Goal: Transaction & Acquisition: Purchase product/service

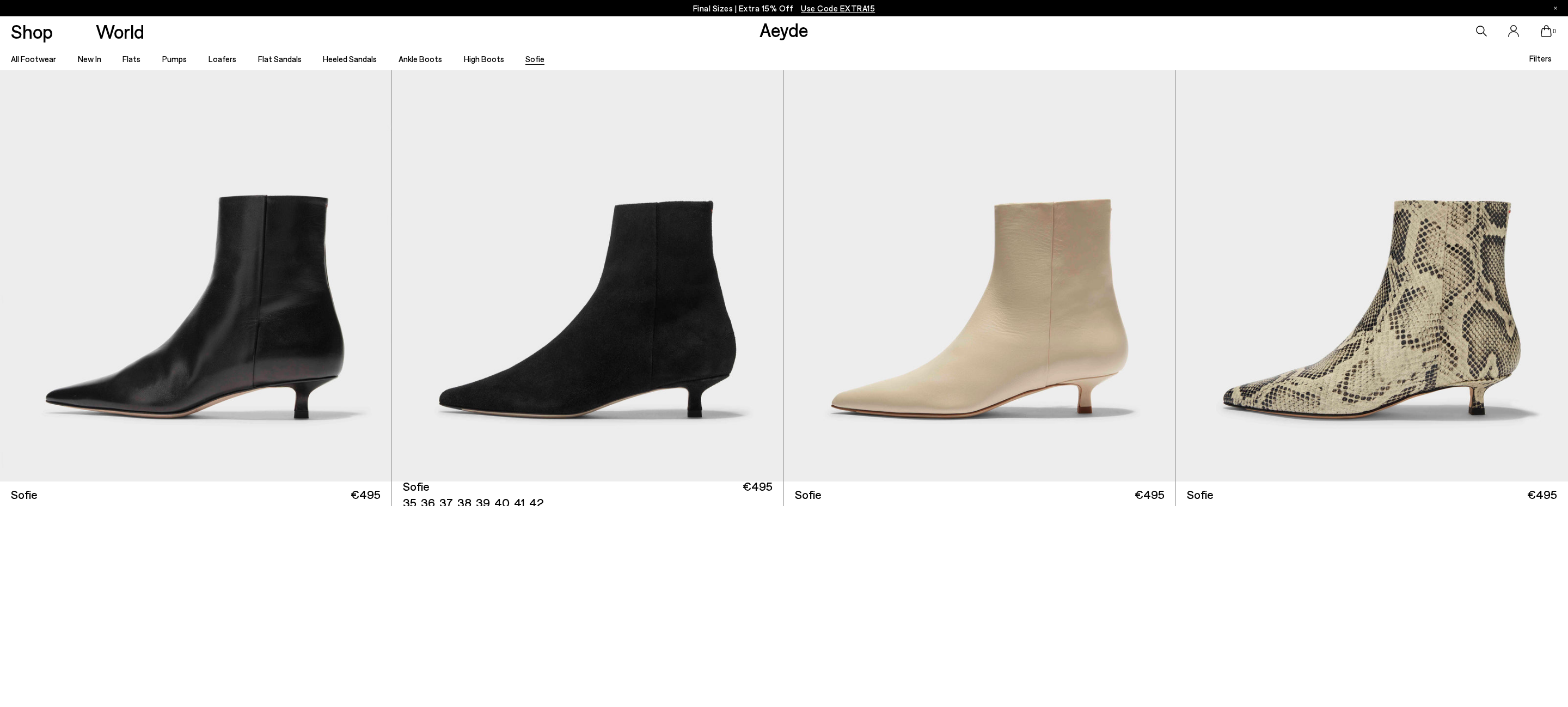
scroll to position [107, 0]
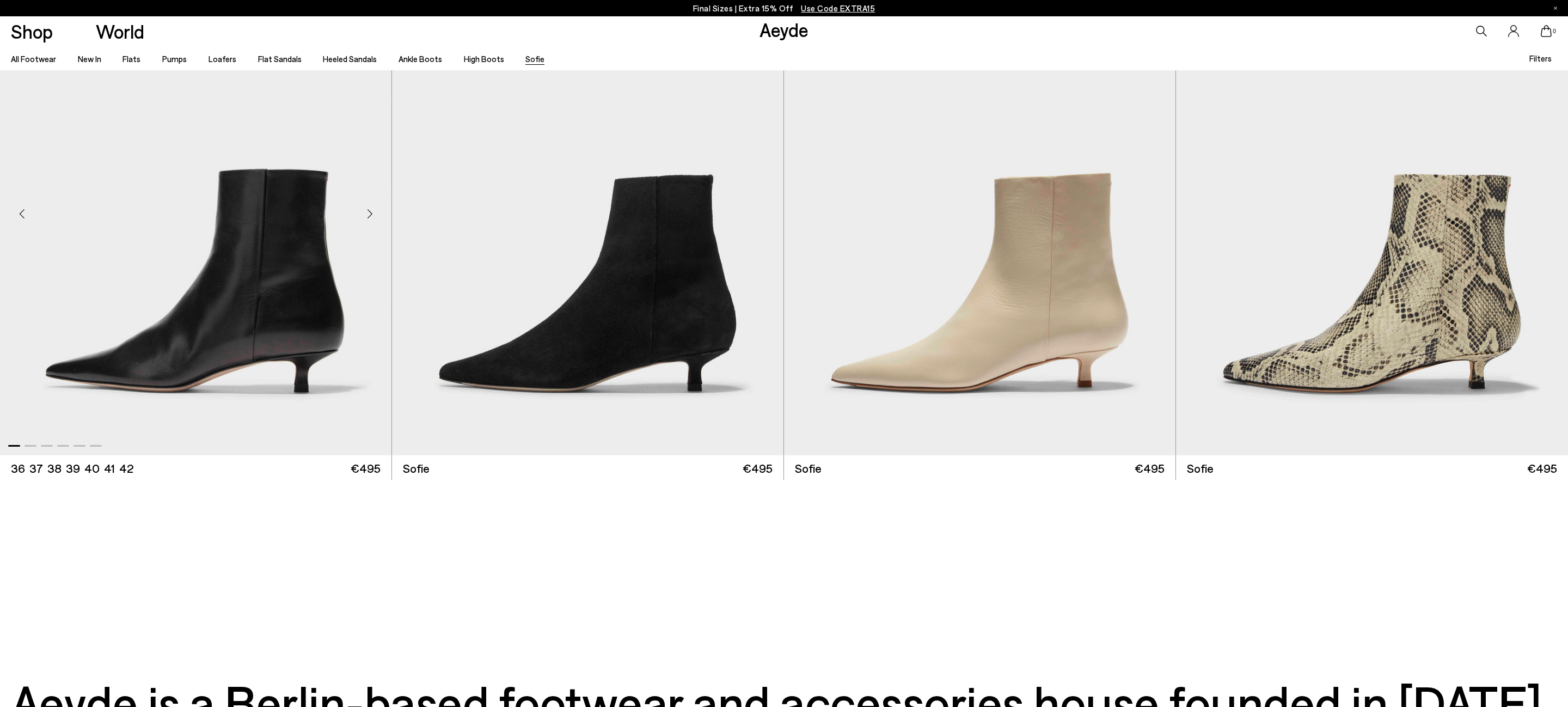
click at [263, 343] on img "1 / 6" at bounding box center [196, 209] width 392 height 492
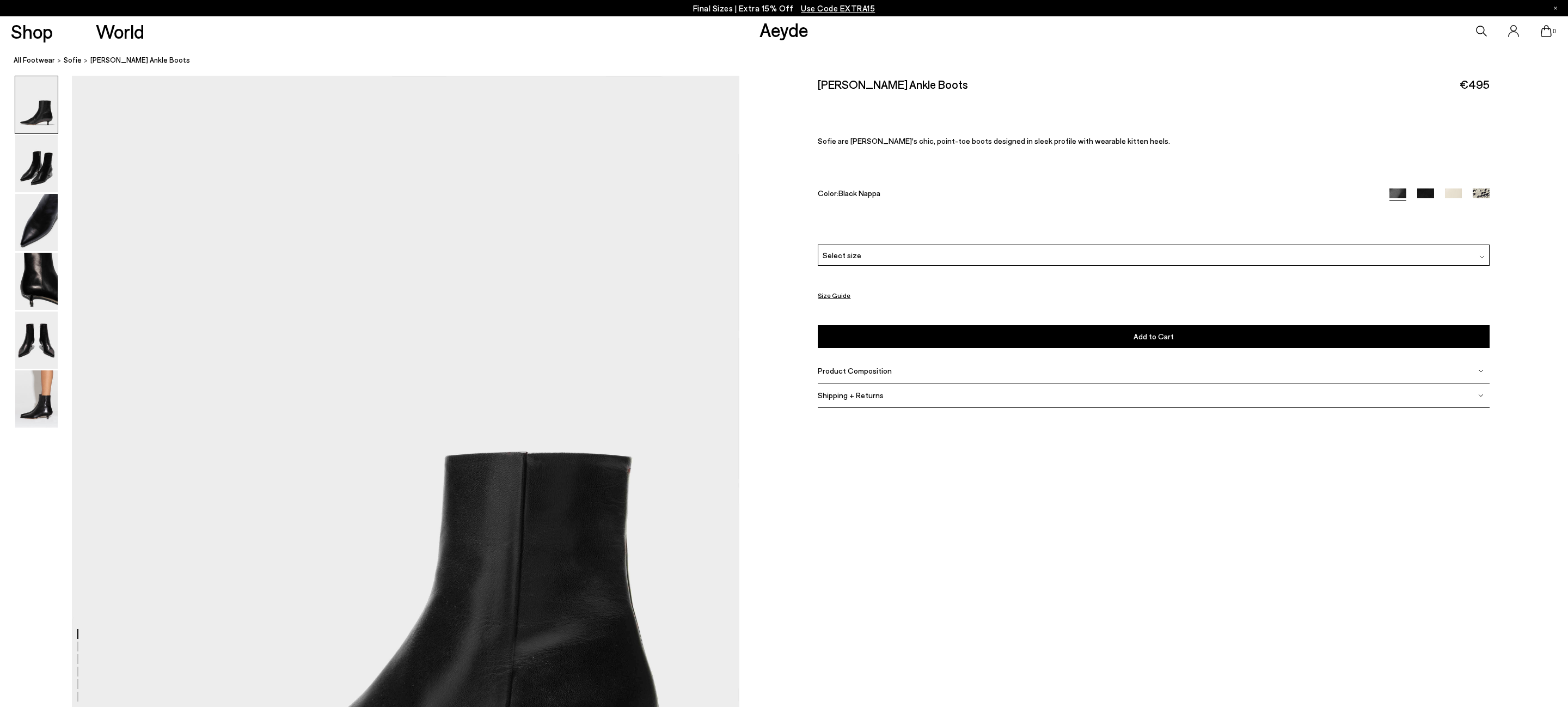
click at [926, 368] on div "Product Composition" at bounding box center [1153, 371] width 672 height 25
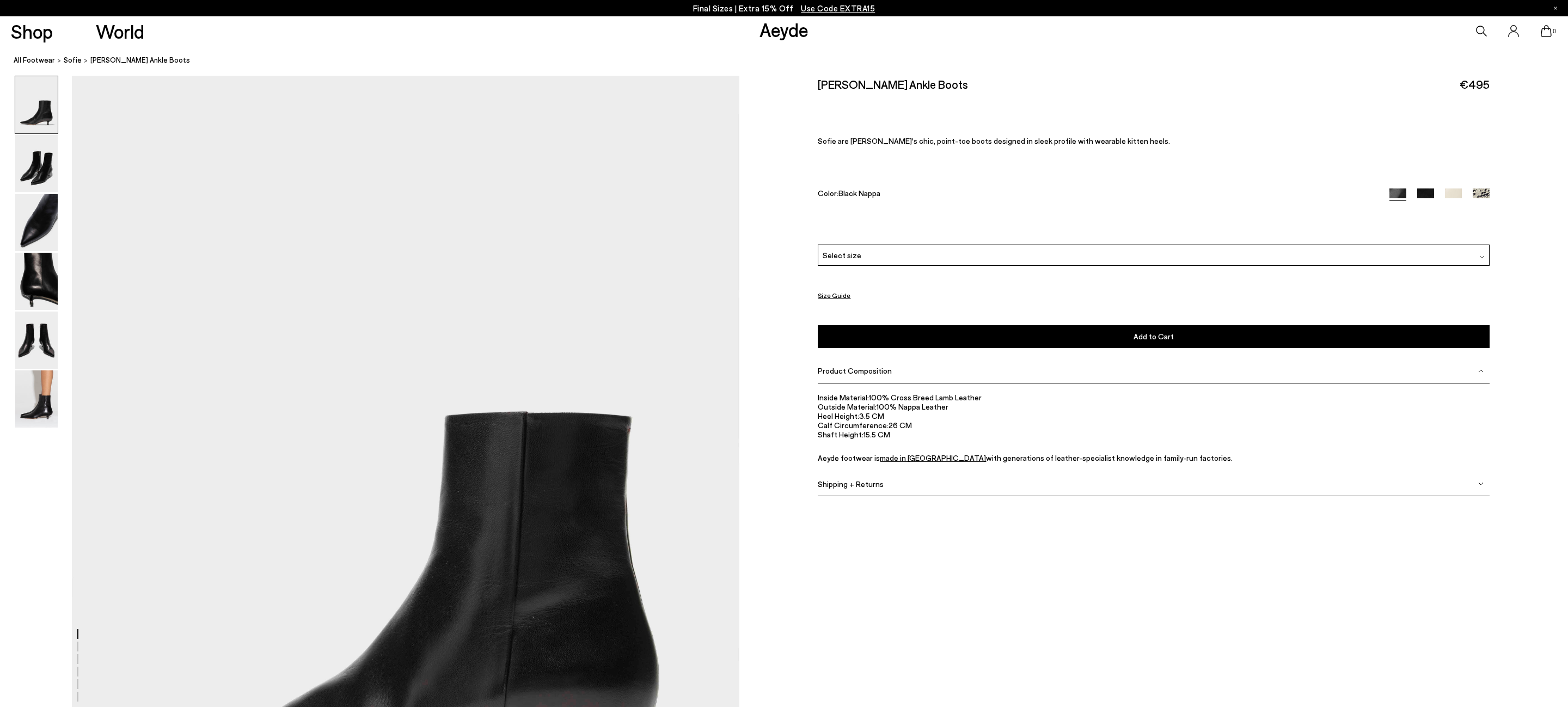
scroll to position [43, 0]
